Goal: Information Seeking & Learning: Check status

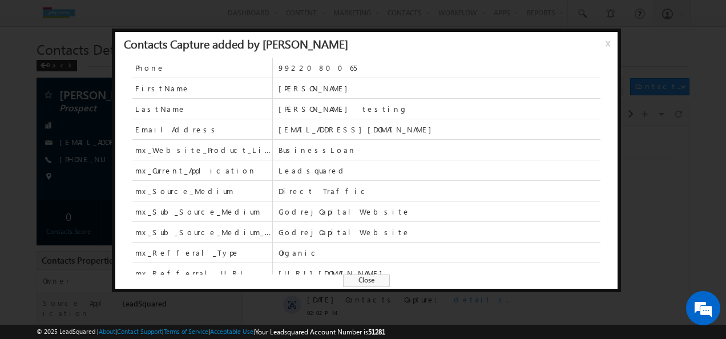
click at [612, 38] on span "x" at bounding box center [610, 47] width 9 height 21
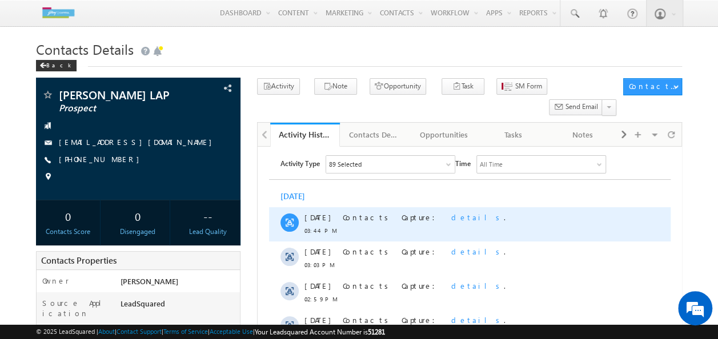
click at [450, 217] on span "details" at bounding box center [476, 217] width 53 height 10
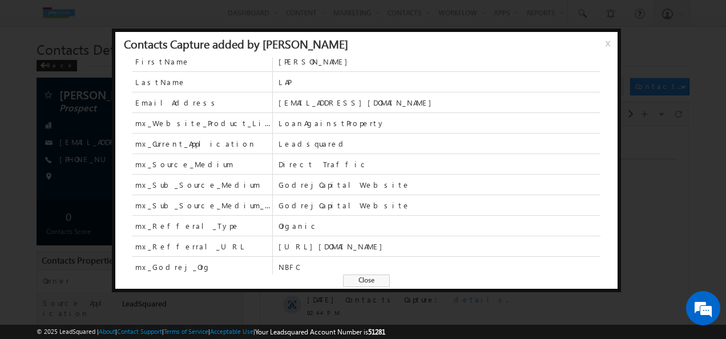
click at [606, 46] on span "x" at bounding box center [610, 47] width 9 height 21
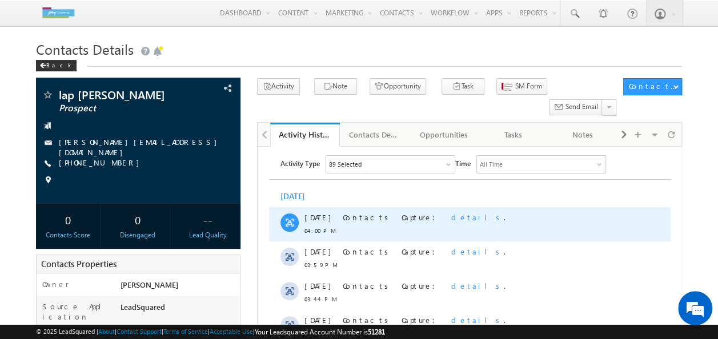
click at [450, 213] on span "details" at bounding box center [476, 217] width 53 height 10
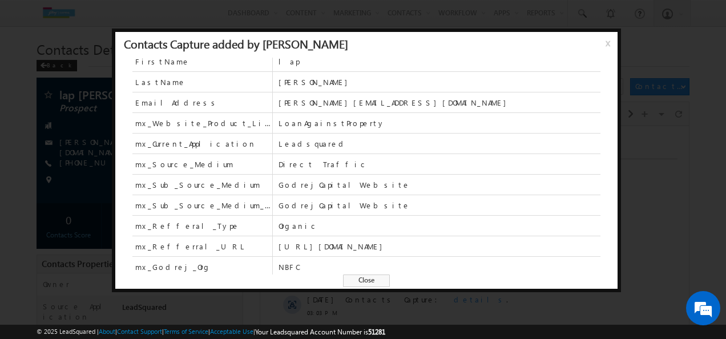
click at [608, 39] on span "x" at bounding box center [610, 47] width 9 height 21
